Goal: Check status: Check status

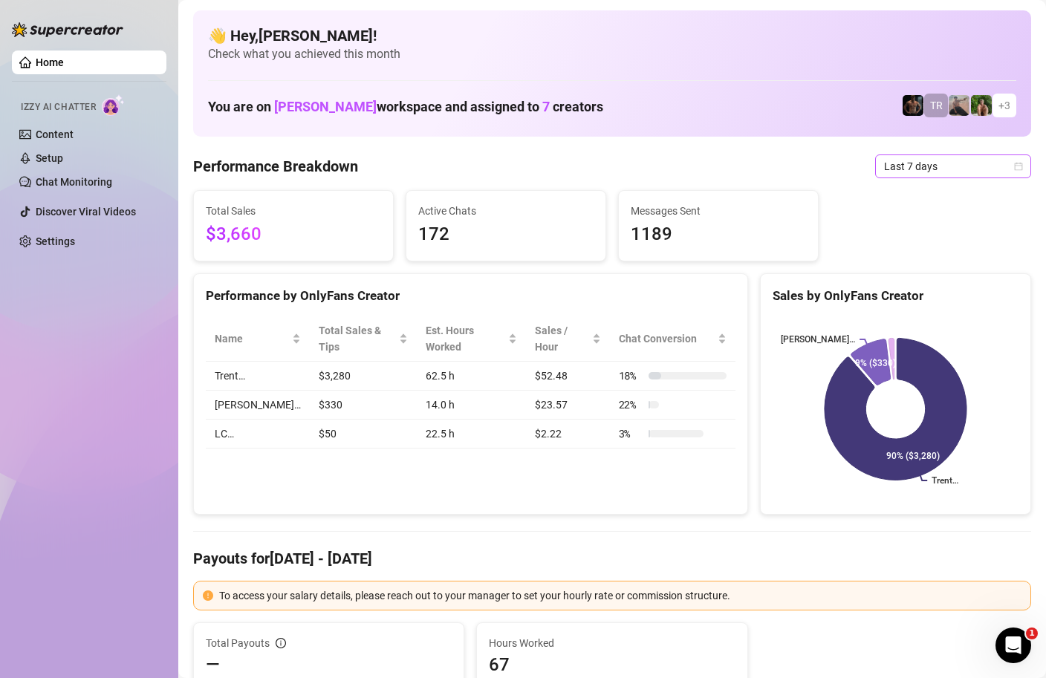
click at [1021, 169] on icon "calendar" at bounding box center [1018, 166] width 9 height 9
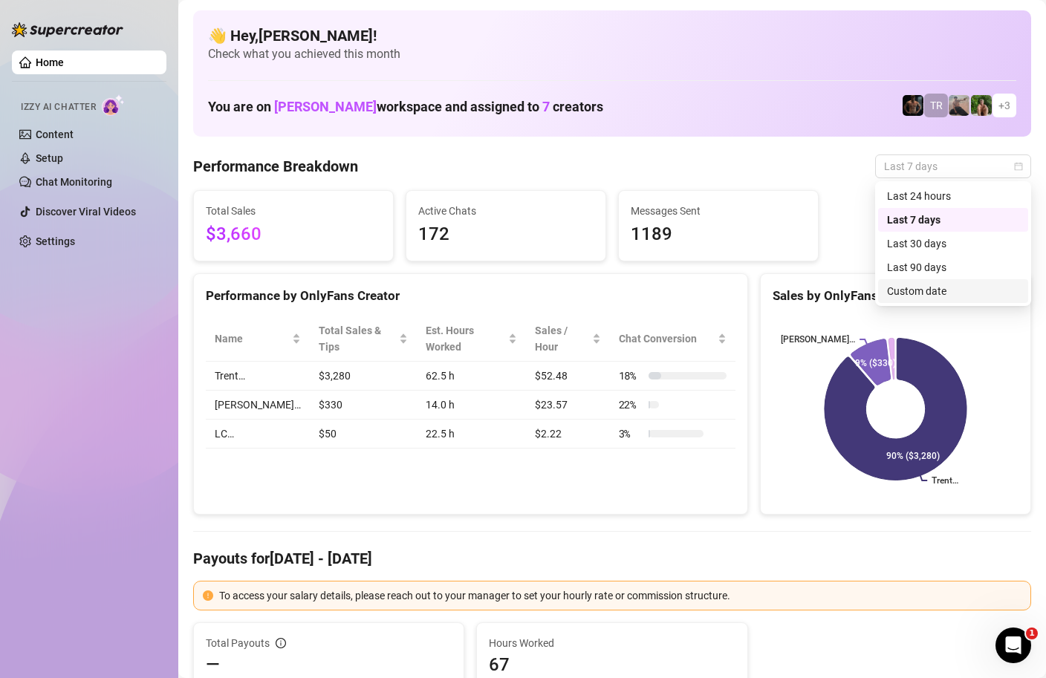
click at [938, 288] on div "Custom date" at bounding box center [953, 291] width 132 height 16
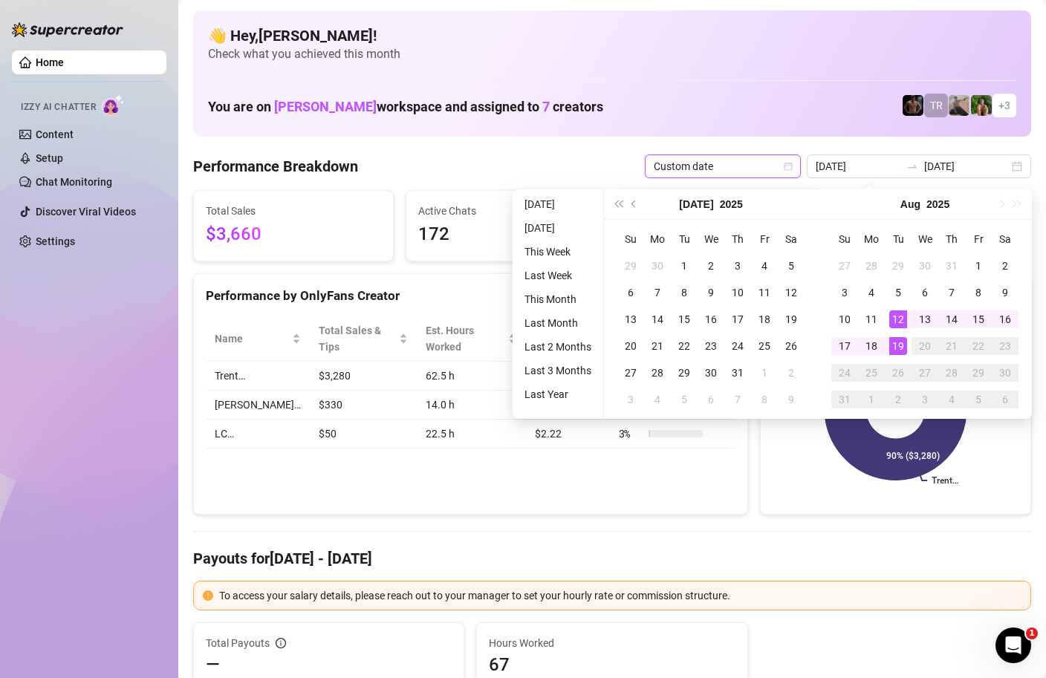
type input "[DATE]"
click at [899, 350] on div "19" at bounding box center [898, 346] width 18 height 18
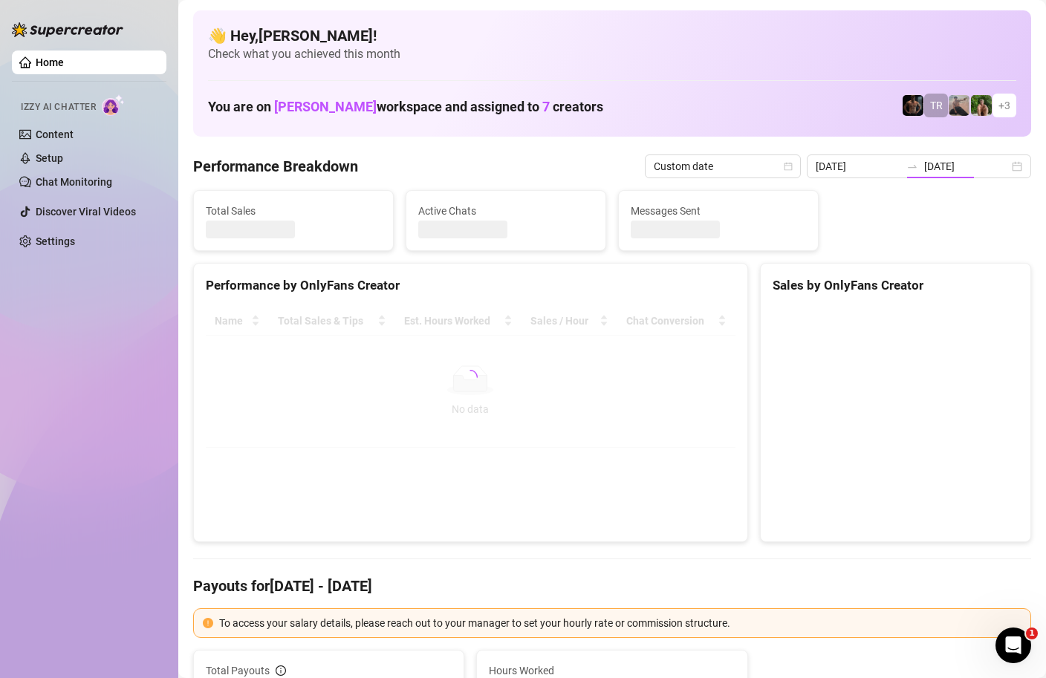
type input "[DATE]"
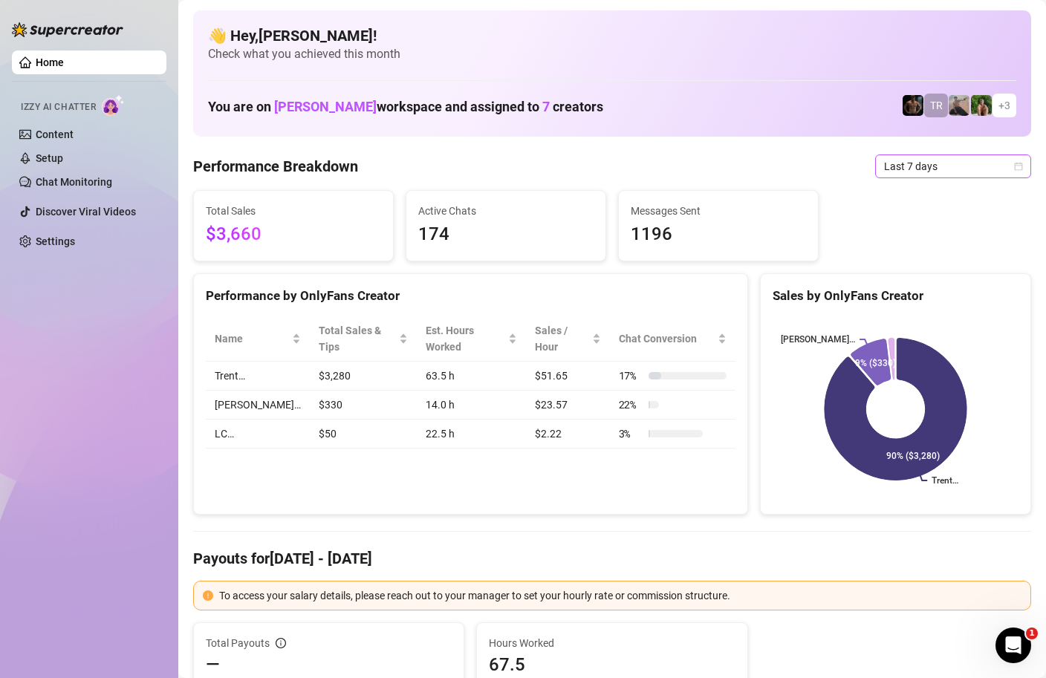
click at [1017, 163] on icon "calendar" at bounding box center [1018, 166] width 8 height 8
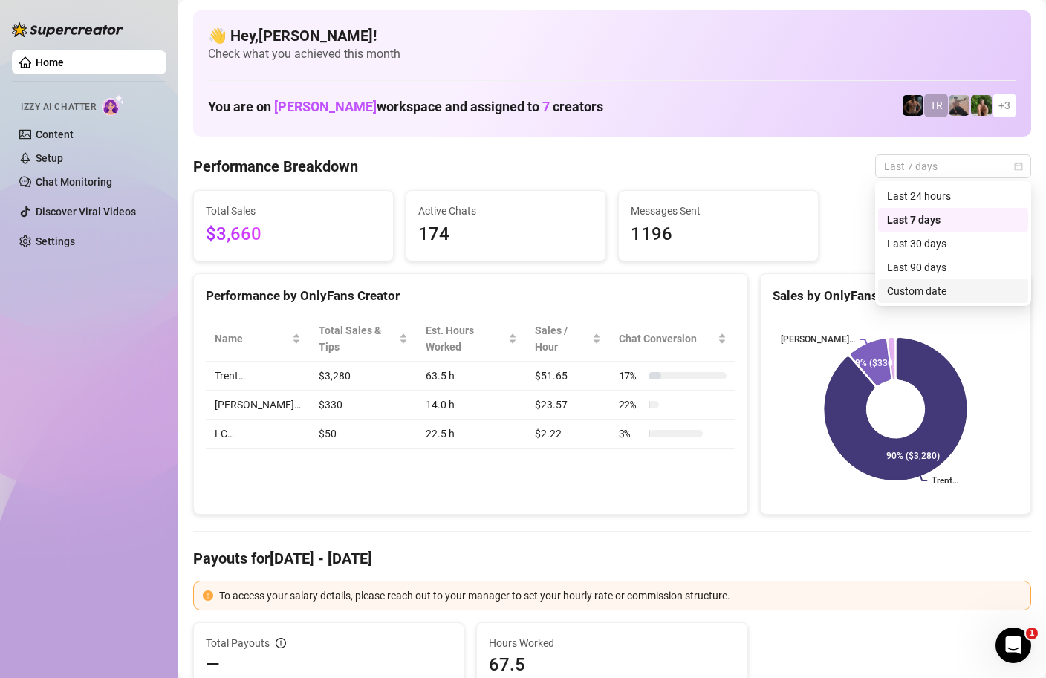
click at [911, 296] on div "Custom date" at bounding box center [953, 291] width 132 height 16
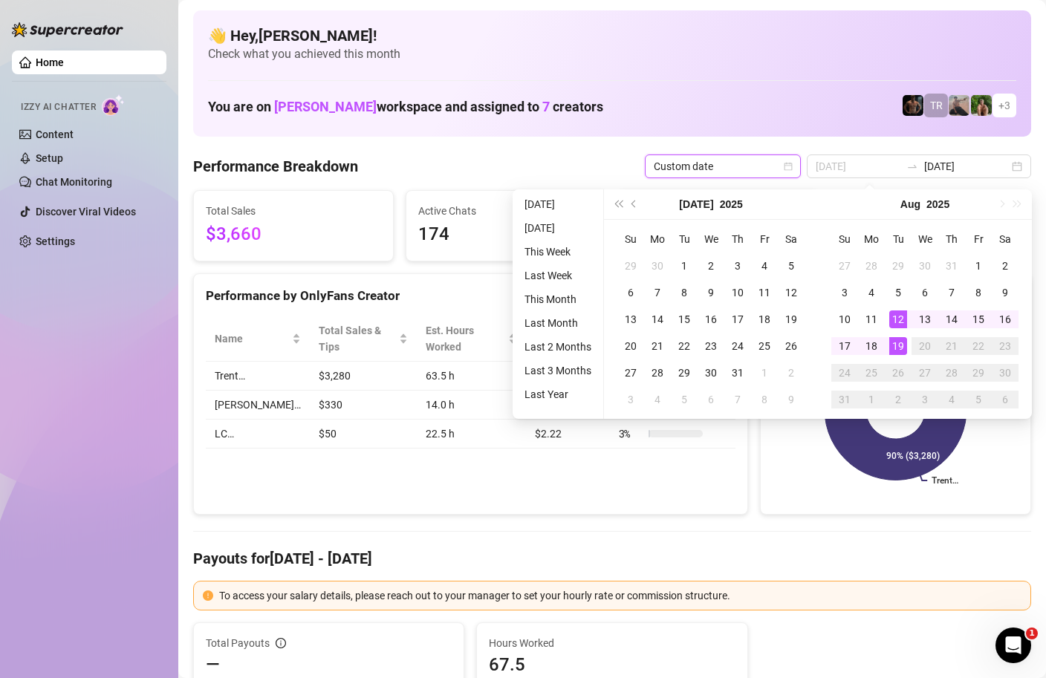
type input "[DATE]"
click at [898, 348] on div "19" at bounding box center [898, 346] width 18 height 18
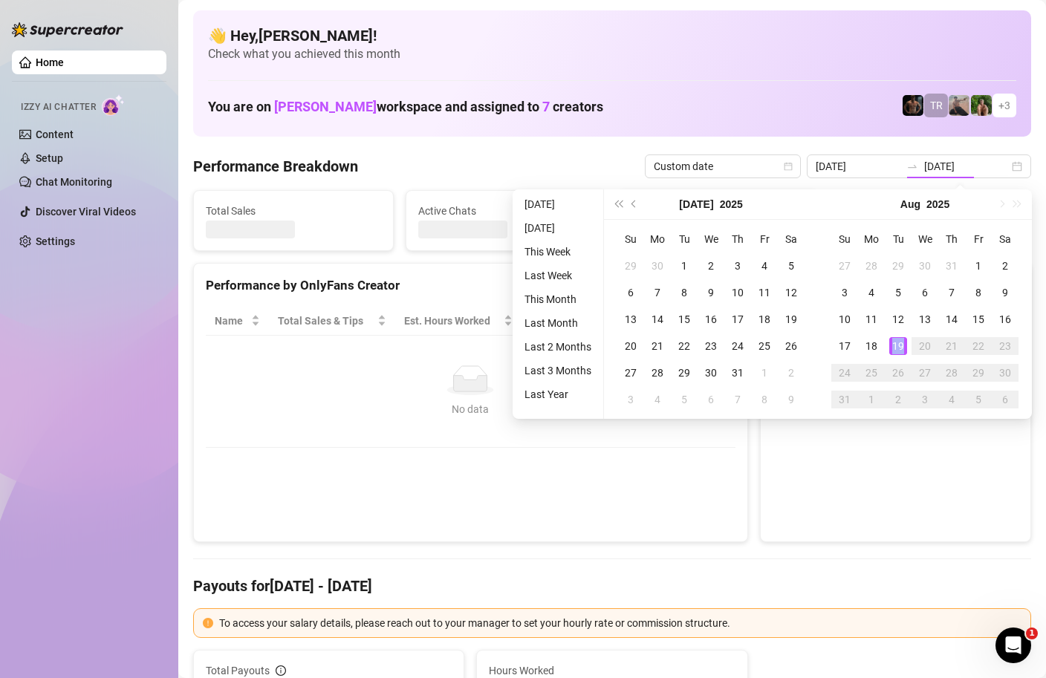
type input "[DATE]"
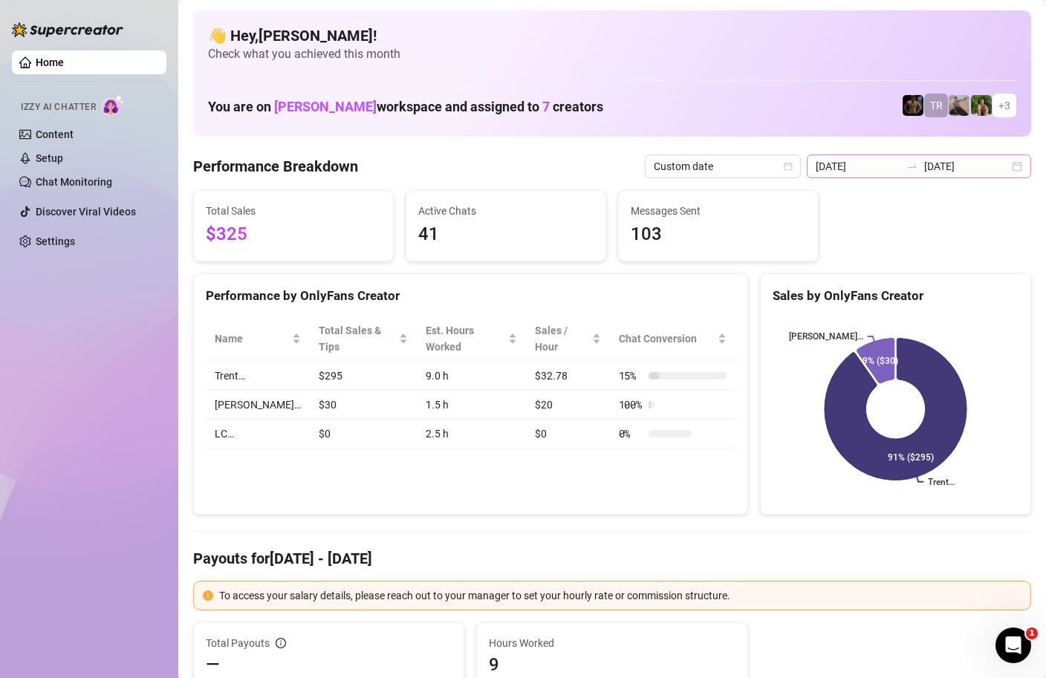
click at [1017, 168] on div "[DATE] [DATE]" at bounding box center [919, 166] width 224 height 24
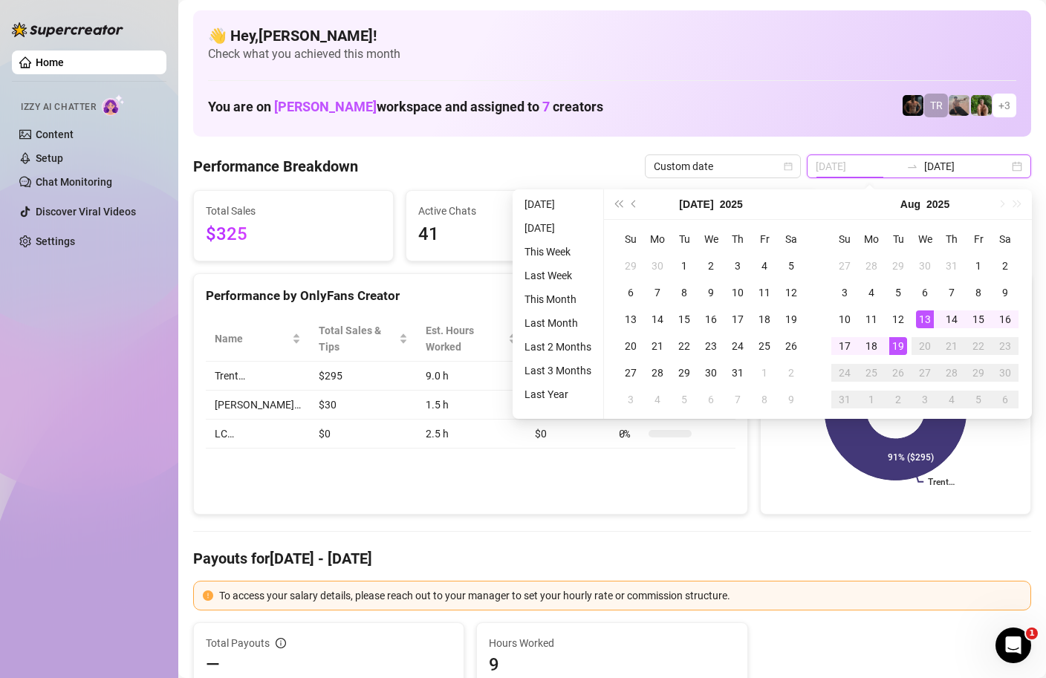
type input "[DATE]"
click at [899, 345] on div "19" at bounding box center [898, 346] width 18 height 18
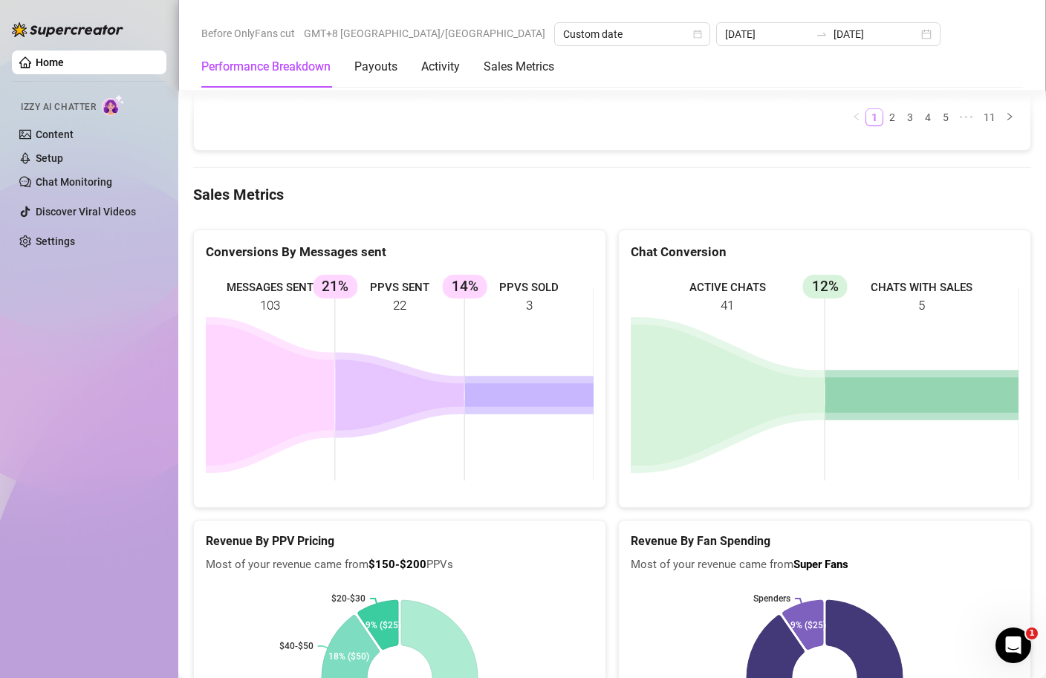
scroll to position [1974, 0]
